Goal: Task Accomplishment & Management: Use online tool/utility

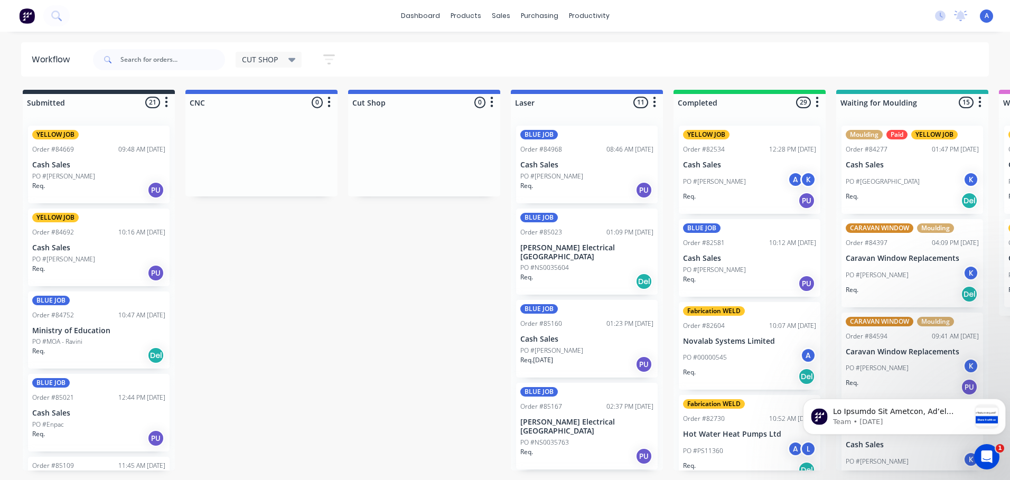
click at [168, 4] on div "dashboard products sales purchasing productivity dashboard products Product Cat…" at bounding box center [505, 16] width 1010 height 32
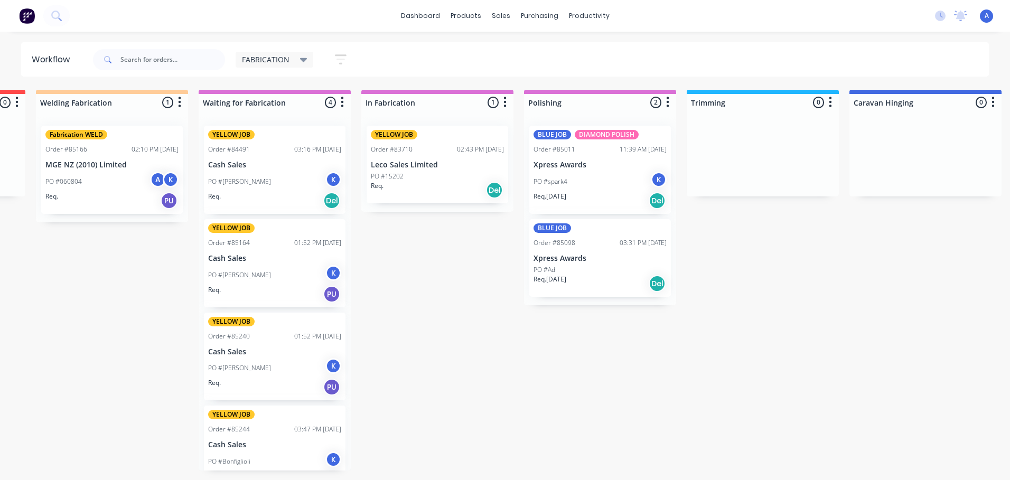
scroll to position [0, 150]
click at [328, 179] on div "K" at bounding box center [333, 180] width 16 height 16
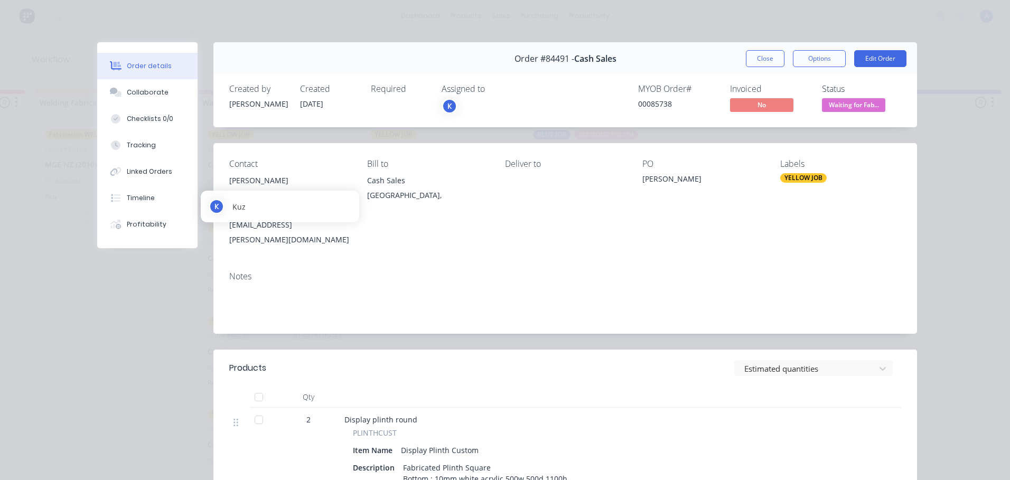
click at [447, 109] on div "K" at bounding box center [449, 106] width 16 height 16
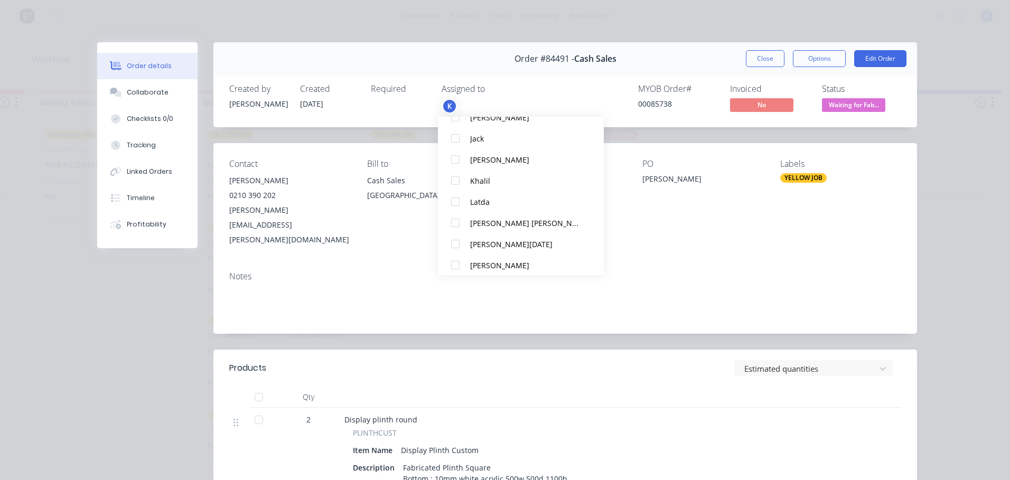
scroll to position [158, 0]
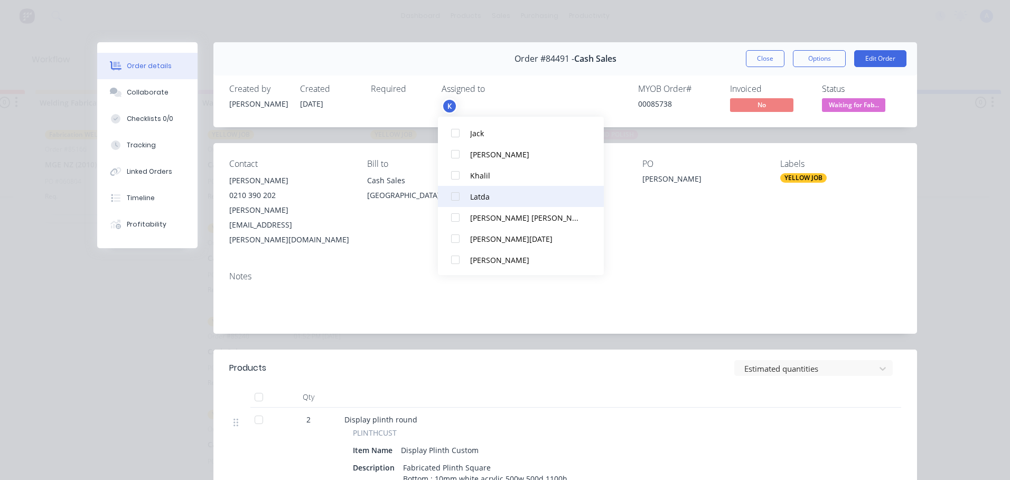
click at [463, 198] on div at bounding box center [455, 196] width 21 height 21
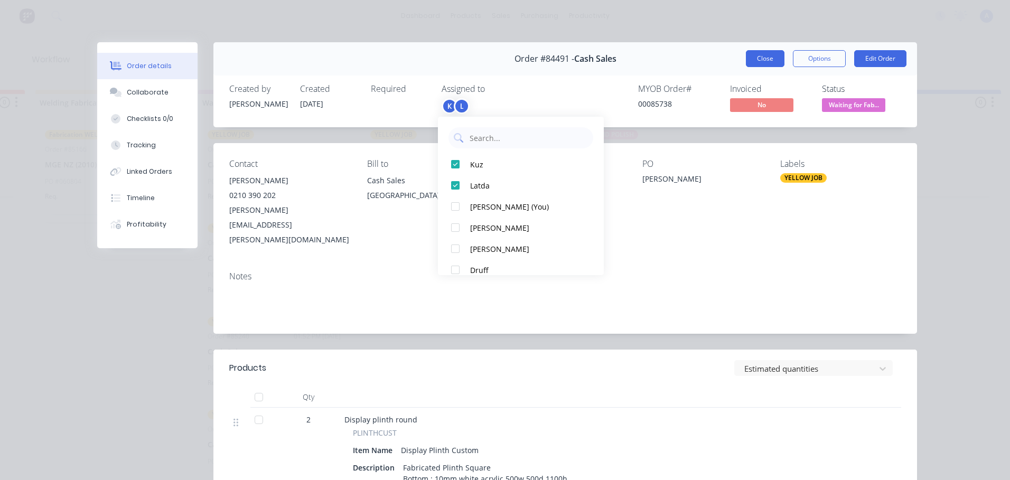
click at [758, 65] on button "Close" at bounding box center [765, 58] width 39 height 17
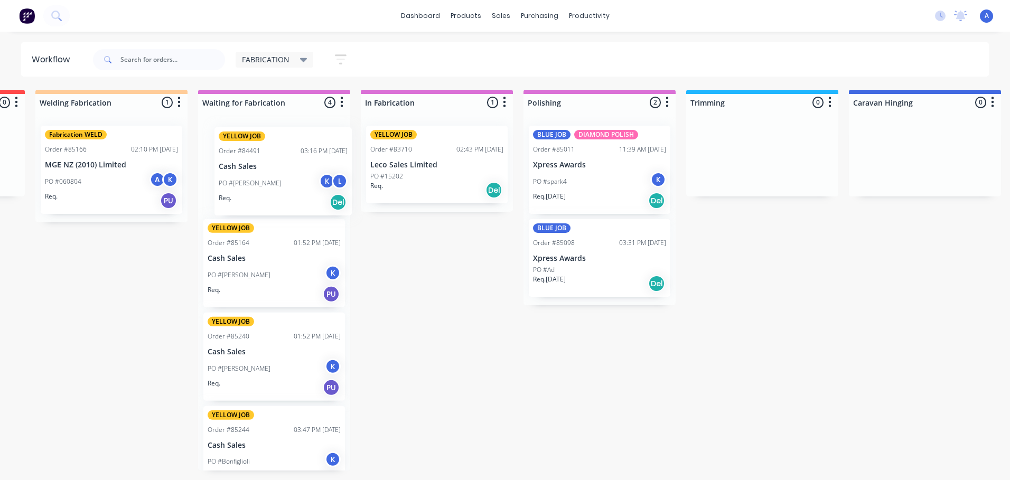
scroll to position [0, 149]
